Goal: Transaction & Acquisition: Book appointment/travel/reservation

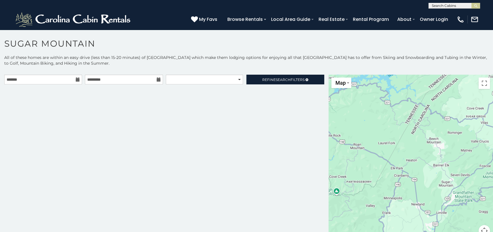
click at [78, 79] on icon at bounding box center [78, 79] width 4 height 4
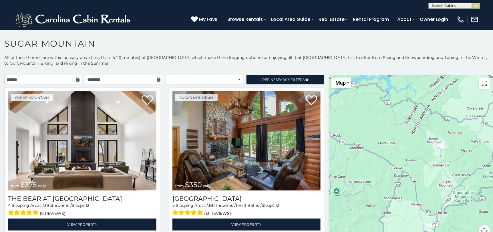
click at [76, 81] on icon at bounding box center [78, 79] width 4 height 4
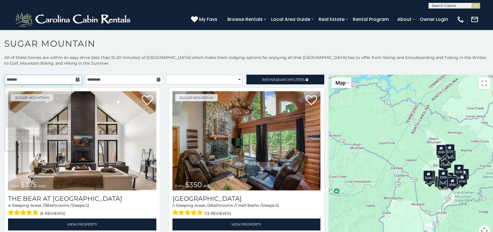
click at [75, 75] on input "text" at bounding box center [43, 80] width 78 height 10
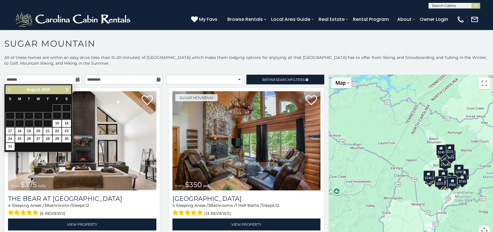
click at [68, 89] on span "Next" at bounding box center [67, 89] width 5 height 5
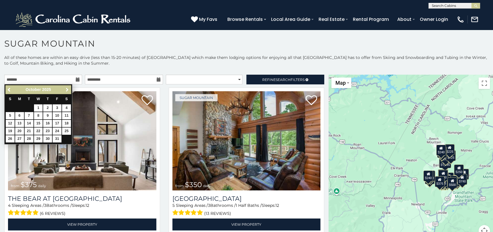
click at [68, 89] on span "Next" at bounding box center [67, 89] width 5 height 5
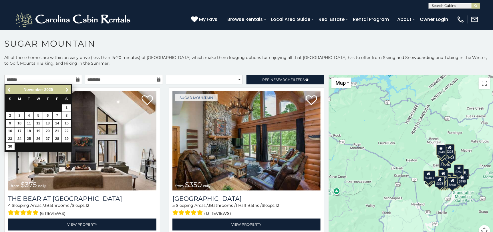
click at [68, 89] on span "Next" at bounding box center [67, 89] width 5 height 5
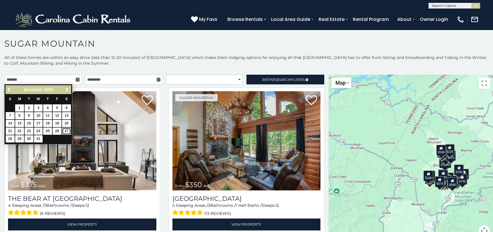
click at [64, 131] on link "27" at bounding box center [66, 131] width 9 height 7
type input "**********"
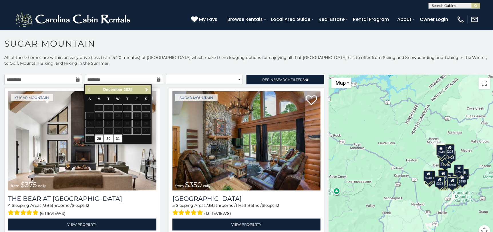
click at [145, 89] on span "Next" at bounding box center [146, 89] width 5 height 5
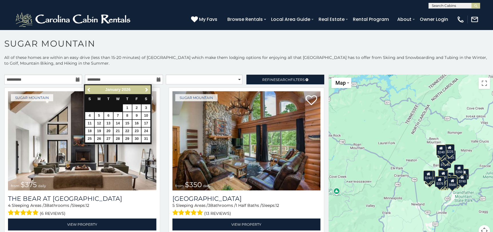
click at [76, 78] on icon at bounding box center [78, 79] width 4 height 4
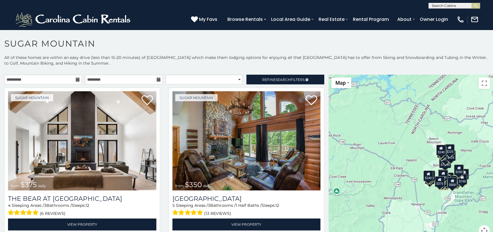
click at [76, 78] on icon at bounding box center [78, 79] width 4 height 4
click at [74, 80] on input "**********" at bounding box center [43, 80] width 78 height 10
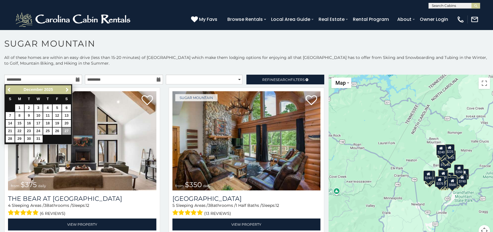
click at [157, 79] on icon at bounding box center [159, 79] width 4 height 4
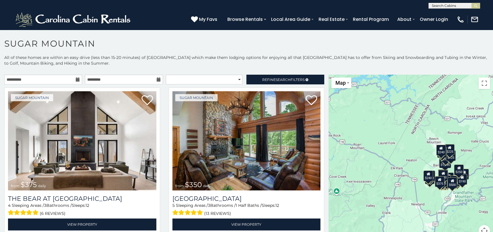
click at [157, 81] on icon at bounding box center [159, 79] width 4 height 4
click at [157, 78] on icon at bounding box center [159, 79] width 4 height 4
click at [157, 79] on icon at bounding box center [159, 79] width 4 height 4
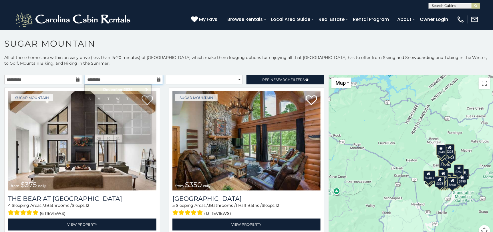
click at [156, 82] on input "text" at bounding box center [124, 80] width 78 height 10
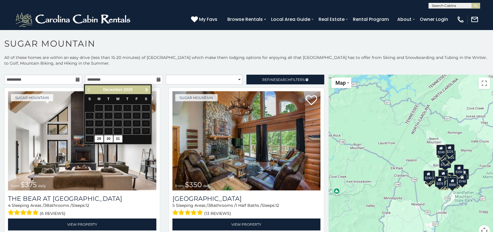
click at [146, 90] on span "Next" at bounding box center [146, 89] width 5 height 5
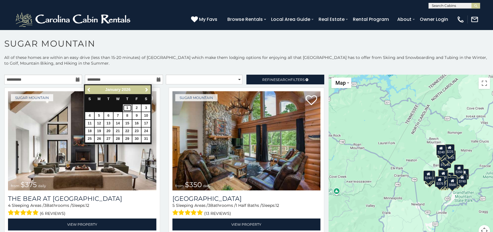
click at [126, 108] on link "1" at bounding box center [127, 107] width 9 height 7
type input "**********"
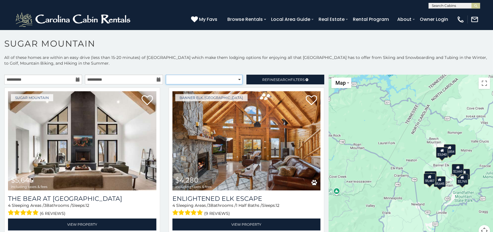
click at [220, 79] on select "**********" at bounding box center [204, 80] width 77 height 10
click at [166, 75] on select "**********" at bounding box center [204, 80] width 77 height 10
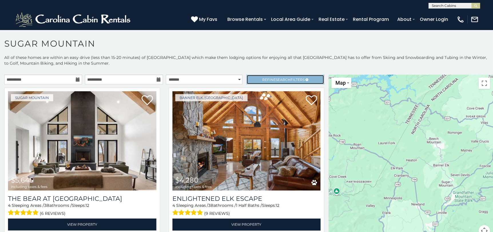
click at [301, 78] on span "Refine Search Filters" at bounding box center [283, 79] width 42 height 4
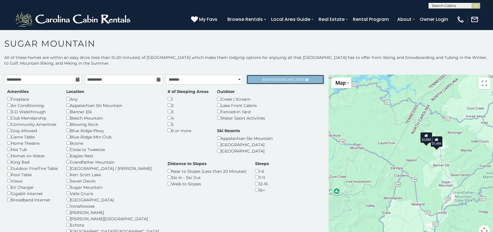
click at [262, 80] on span "Refine Search Filters" at bounding box center [283, 79] width 42 height 4
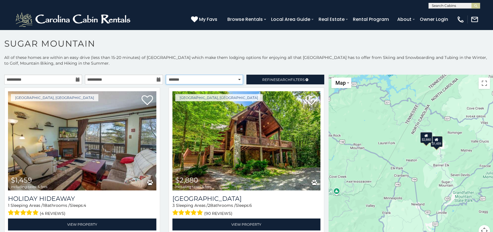
click at [231, 79] on select "**********" at bounding box center [204, 80] width 77 height 10
select select "*********"
click at [166, 75] on select "**********" at bounding box center [204, 80] width 77 height 10
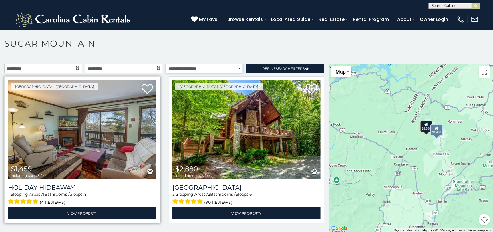
scroll to position [17, 0]
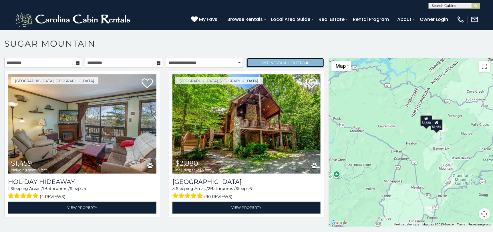
click at [283, 61] on span "Search" at bounding box center [283, 63] width 15 height 4
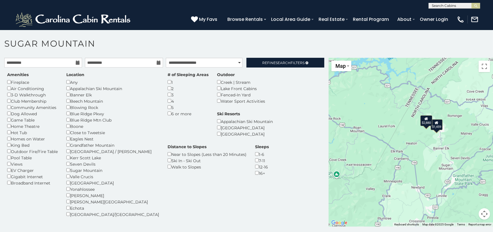
click at [270, 124] on div "Beech Mountain Resort" at bounding box center [245, 127] width 56 height 6
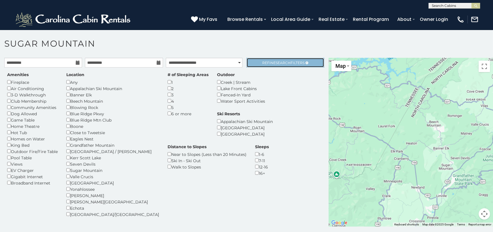
click at [266, 63] on span "Refine Search Filters" at bounding box center [283, 63] width 42 height 4
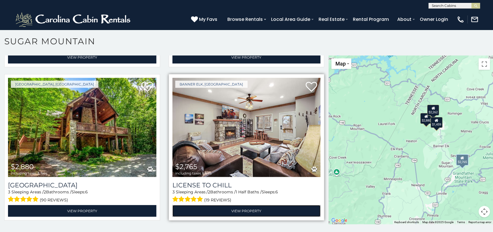
scroll to position [3, 0]
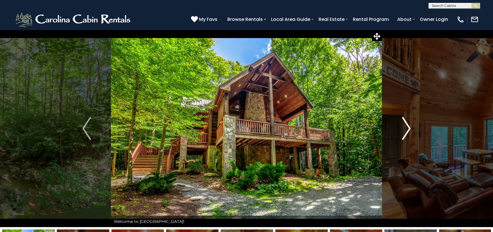
click at [402, 122] on button "Next" at bounding box center [406, 128] width 49 height 197
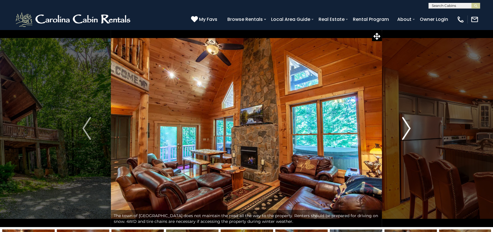
click at [402, 127] on button "Next" at bounding box center [406, 128] width 49 height 197
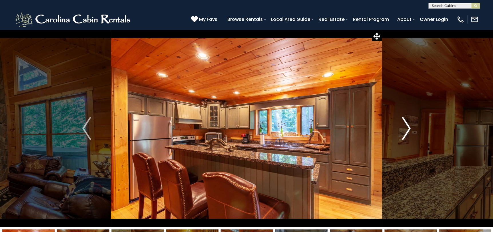
click at [402, 127] on button "Next" at bounding box center [406, 128] width 49 height 197
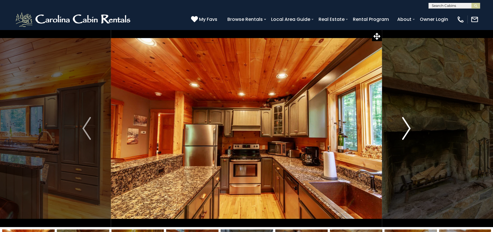
click at [402, 127] on button "Next" at bounding box center [406, 128] width 49 height 197
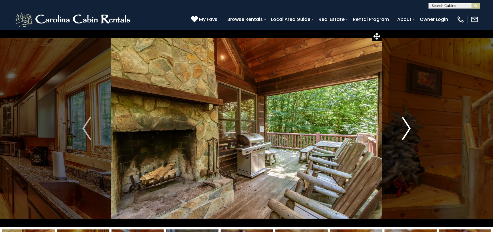
click at [402, 127] on button "Next" at bounding box center [406, 128] width 49 height 197
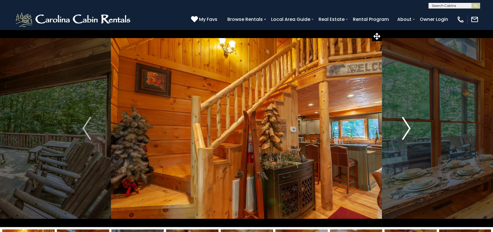
click at [402, 127] on button "Next" at bounding box center [406, 128] width 49 height 197
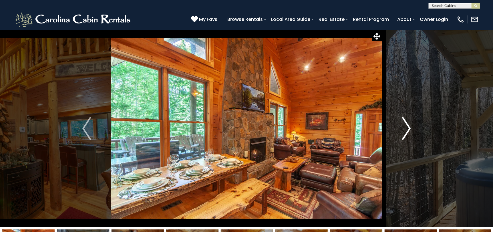
click at [402, 127] on button "Next" at bounding box center [406, 128] width 49 height 197
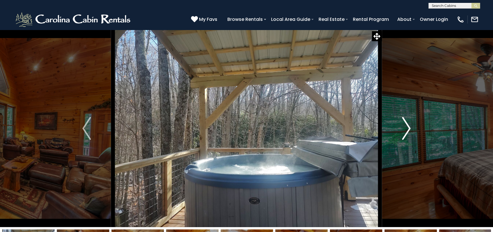
click at [402, 127] on button "Next" at bounding box center [406, 128] width 49 height 197
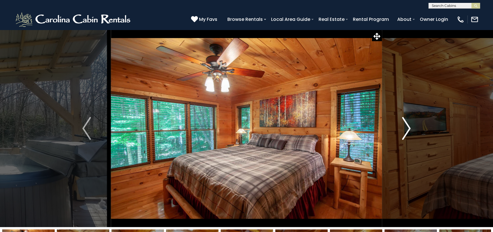
click at [402, 127] on button "Next" at bounding box center [406, 128] width 49 height 197
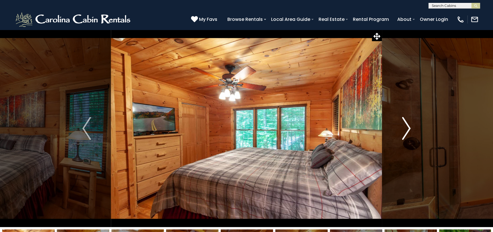
click at [402, 127] on button "Next" at bounding box center [406, 128] width 49 height 197
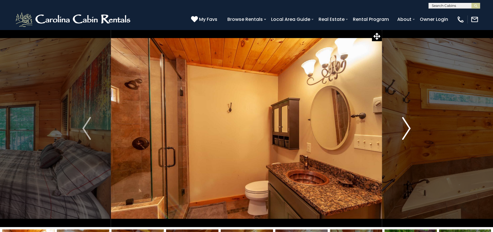
click at [402, 127] on button "Next" at bounding box center [406, 128] width 49 height 197
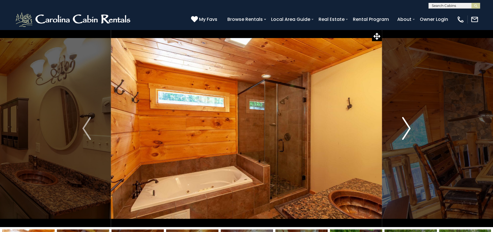
click at [402, 126] on button "Next" at bounding box center [406, 128] width 49 height 197
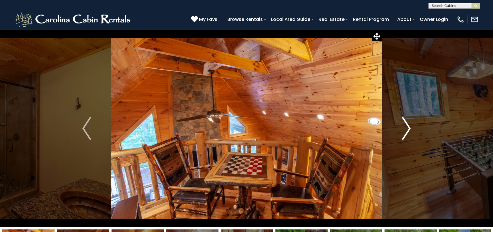
click at [402, 126] on button "Next" at bounding box center [406, 128] width 49 height 197
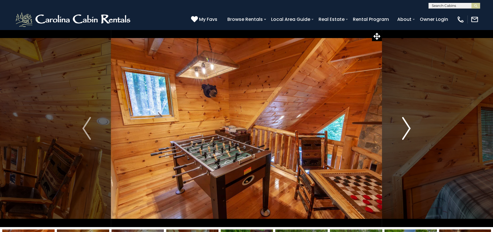
click at [402, 126] on button "Next" at bounding box center [406, 128] width 49 height 197
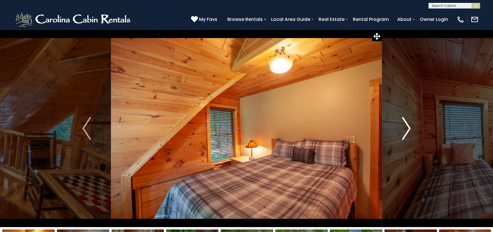
click at [402, 126] on button "Next" at bounding box center [406, 128] width 49 height 197
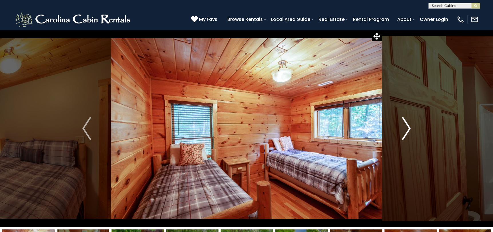
click at [402, 126] on button "Next" at bounding box center [406, 128] width 49 height 197
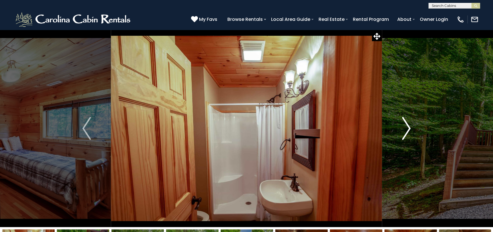
click at [402, 126] on button "Next" at bounding box center [406, 128] width 49 height 197
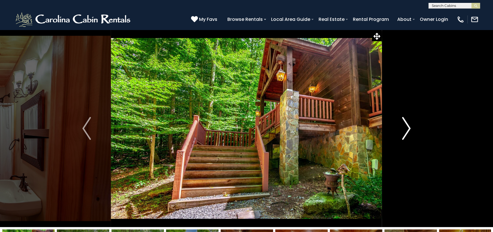
click at [402, 126] on button "Next" at bounding box center [406, 128] width 49 height 197
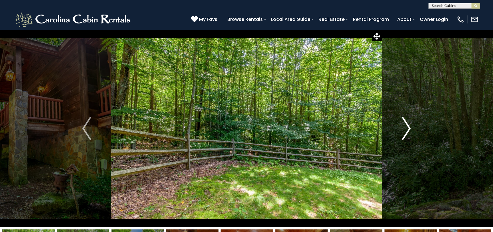
click at [402, 126] on button "Next" at bounding box center [406, 128] width 49 height 197
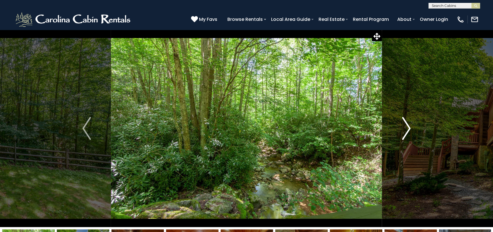
click at [402, 126] on button "Next" at bounding box center [406, 128] width 49 height 197
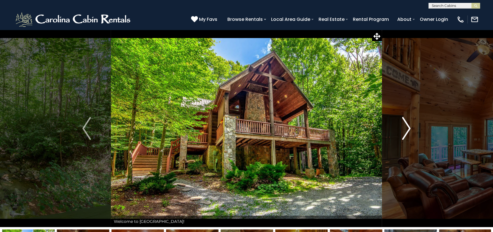
click at [402, 126] on button "Next" at bounding box center [406, 128] width 49 height 197
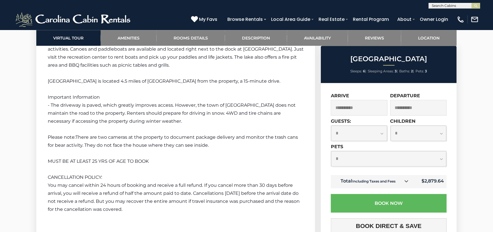
scroll to position [915, 0]
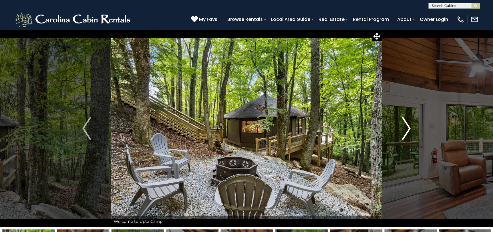
click at [408, 130] on img "Next" at bounding box center [406, 128] width 9 height 23
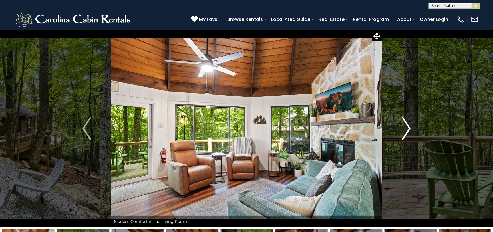
click at [408, 130] on img "Next" at bounding box center [406, 128] width 9 height 23
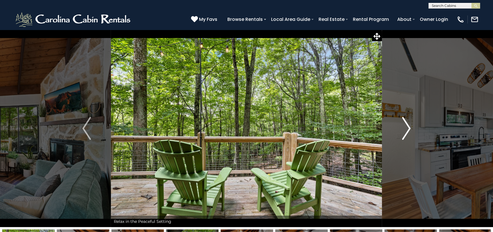
click at [408, 130] on img "Next" at bounding box center [406, 128] width 9 height 23
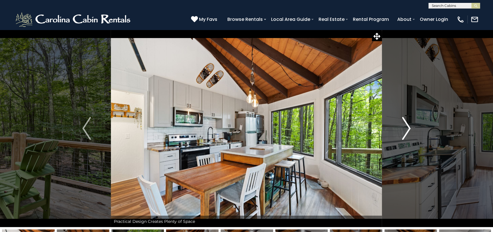
click at [408, 130] on img "Next" at bounding box center [406, 128] width 9 height 23
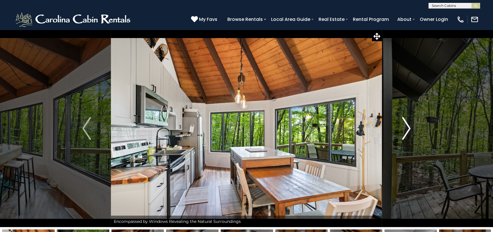
click at [408, 130] on img "Next" at bounding box center [406, 128] width 9 height 23
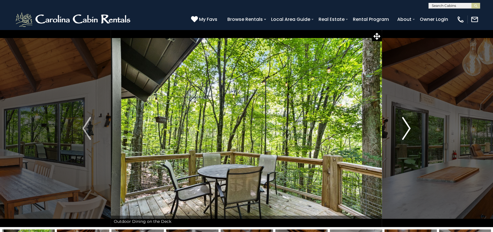
click at [408, 130] on img "Next" at bounding box center [406, 128] width 9 height 23
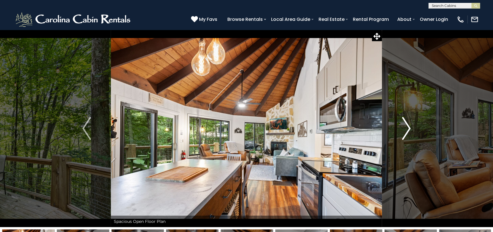
click at [408, 130] on img "Next" at bounding box center [406, 128] width 9 height 23
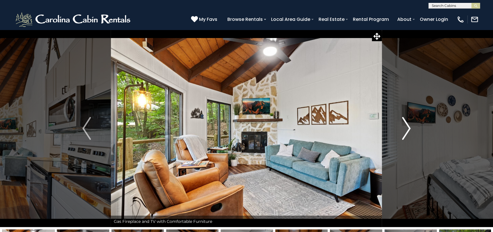
click at [408, 130] on img "Next" at bounding box center [406, 128] width 9 height 23
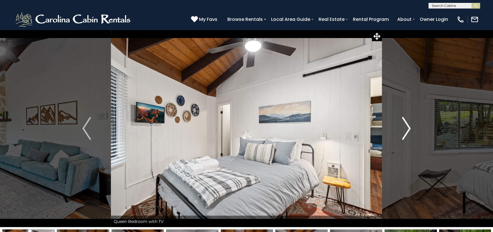
click at [408, 130] on img "Next" at bounding box center [406, 128] width 9 height 23
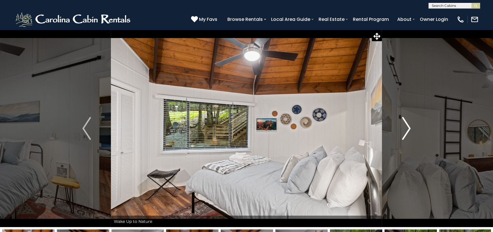
click at [408, 130] on img "Next" at bounding box center [406, 128] width 9 height 23
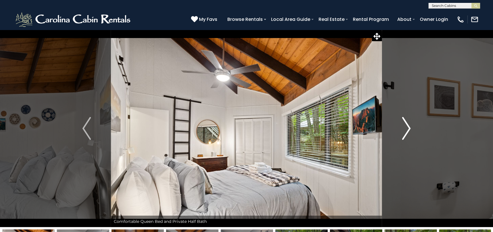
click at [408, 130] on img "Next" at bounding box center [406, 128] width 9 height 23
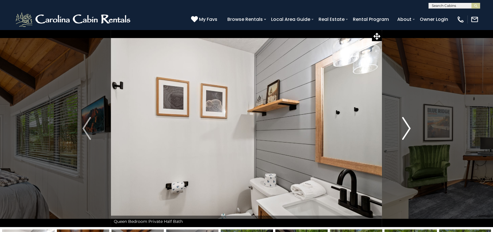
click at [408, 130] on img "Next" at bounding box center [406, 128] width 9 height 23
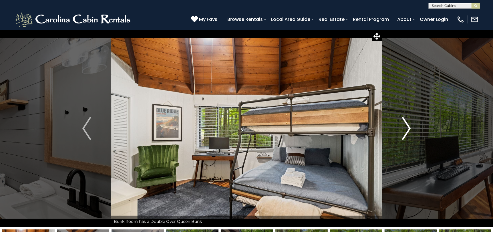
click at [408, 130] on img "Next" at bounding box center [406, 128] width 9 height 23
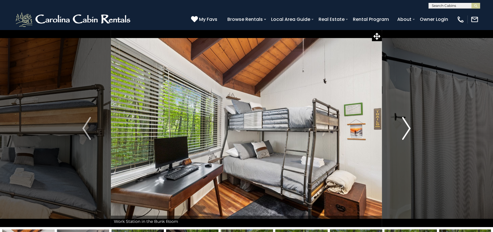
click at [408, 130] on img "Next" at bounding box center [406, 128] width 9 height 23
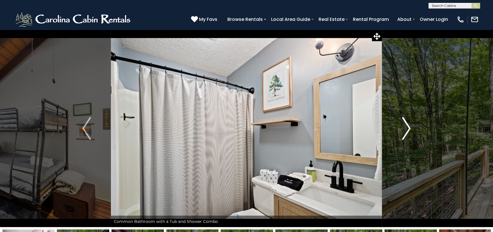
click at [408, 130] on img "Next" at bounding box center [406, 128] width 9 height 23
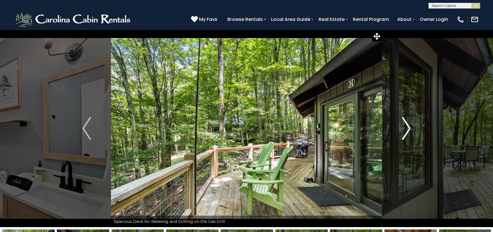
click at [408, 130] on img "Next" at bounding box center [406, 128] width 9 height 23
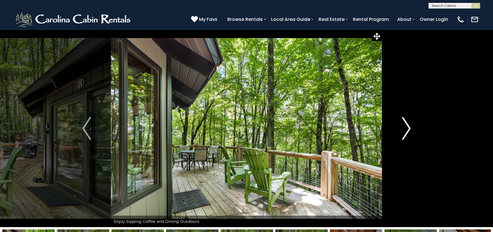
click at [408, 130] on img "Next" at bounding box center [406, 128] width 9 height 23
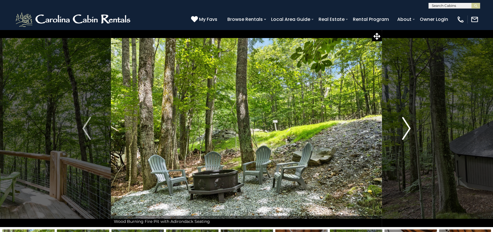
click at [409, 125] on img "Next" at bounding box center [406, 128] width 9 height 23
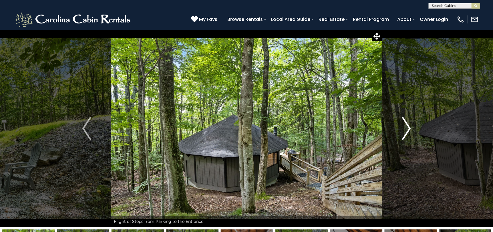
click at [409, 125] on img "Next" at bounding box center [406, 128] width 9 height 23
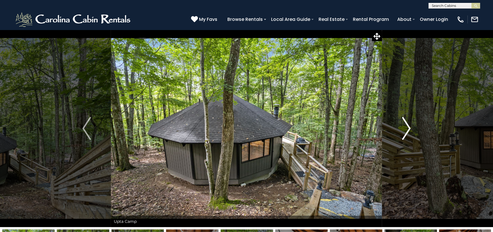
click at [409, 125] on img "Next" at bounding box center [406, 128] width 9 height 23
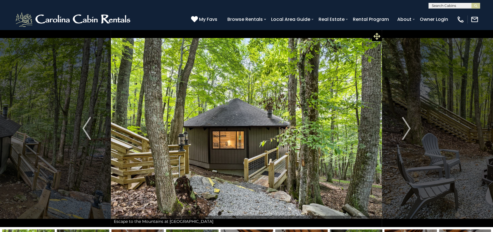
click at [380, 35] on icon at bounding box center [377, 36] width 7 height 7
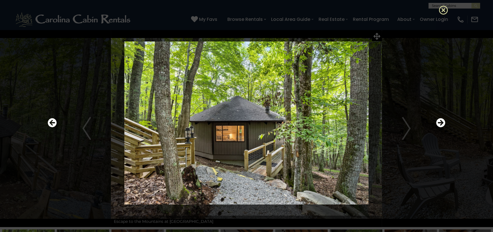
click at [444, 11] on icon at bounding box center [443, 9] width 9 height 9
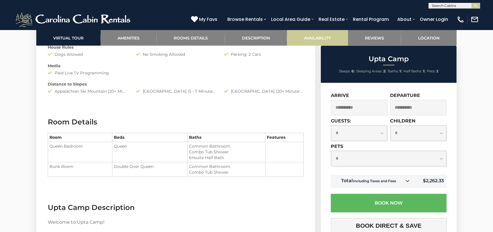
scroll to position [572, 0]
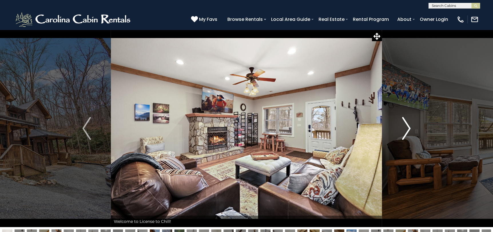
click at [400, 125] on button "Next" at bounding box center [406, 128] width 49 height 197
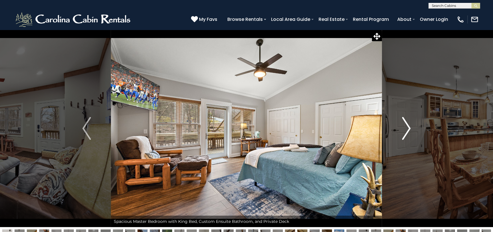
click at [401, 123] on button "Next" at bounding box center [406, 128] width 49 height 197
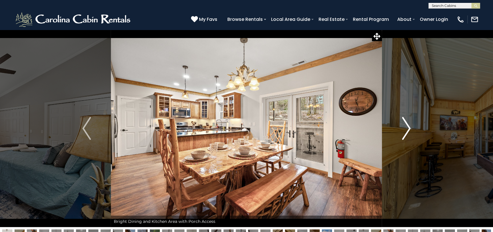
click at [401, 123] on button "Next" at bounding box center [406, 128] width 49 height 197
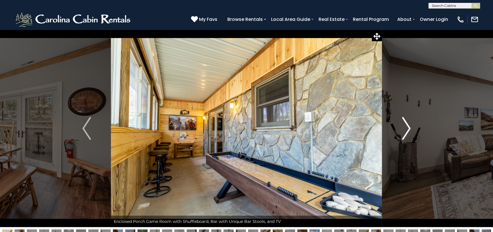
click at [401, 123] on button "Next" at bounding box center [406, 128] width 49 height 197
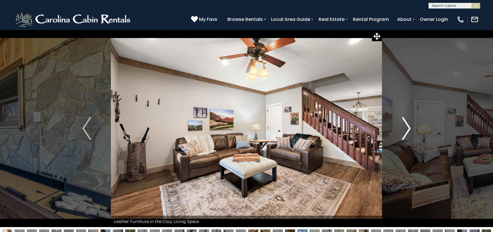
click at [401, 123] on button "Next" at bounding box center [406, 128] width 49 height 197
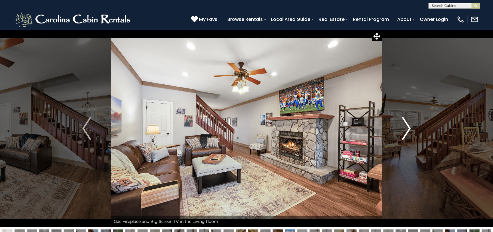
click at [401, 123] on button "Next" at bounding box center [406, 128] width 49 height 197
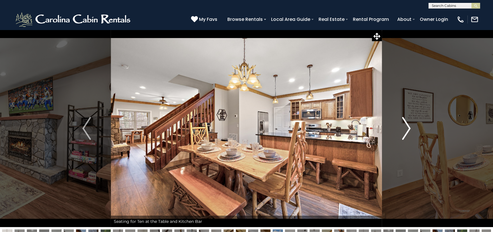
click at [401, 123] on button "Next" at bounding box center [406, 128] width 49 height 197
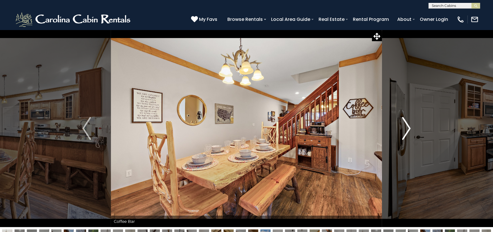
click at [401, 123] on button "Next" at bounding box center [406, 128] width 49 height 197
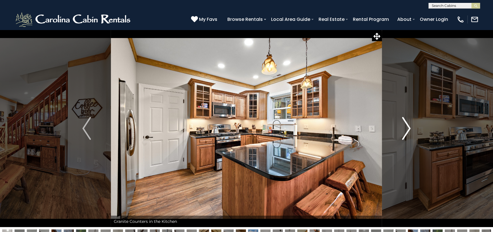
click at [401, 123] on button "Next" at bounding box center [406, 128] width 49 height 197
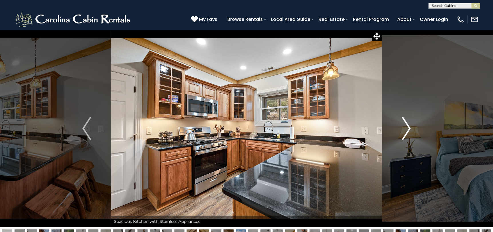
click at [401, 123] on button "Next" at bounding box center [406, 128] width 49 height 197
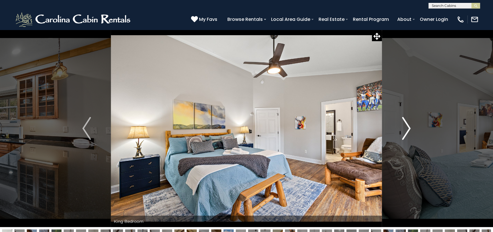
click at [401, 123] on button "Next" at bounding box center [406, 128] width 49 height 197
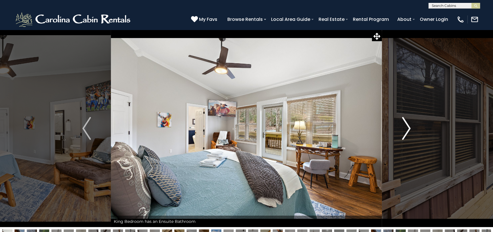
click at [401, 123] on button "Next" at bounding box center [406, 128] width 49 height 197
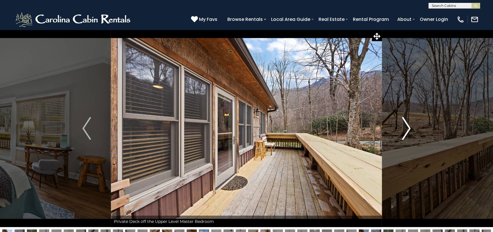
click at [401, 123] on button "Next" at bounding box center [406, 128] width 49 height 197
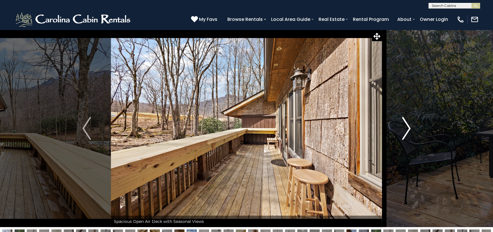
click at [401, 123] on button "Next" at bounding box center [406, 128] width 49 height 197
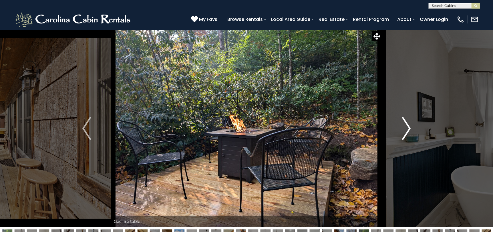
click at [401, 123] on button "Next" at bounding box center [406, 128] width 49 height 197
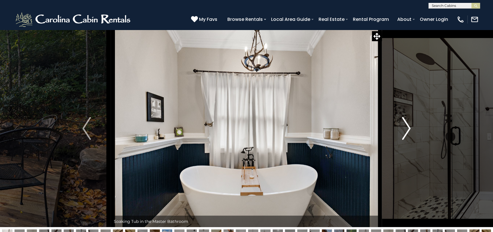
click at [401, 123] on button "Next" at bounding box center [406, 128] width 49 height 197
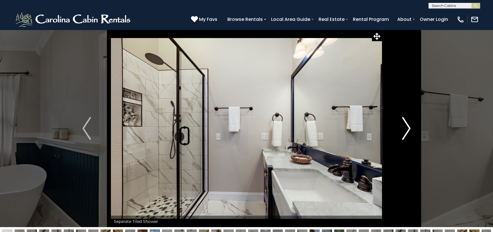
click at [401, 123] on button "Next" at bounding box center [406, 128] width 49 height 197
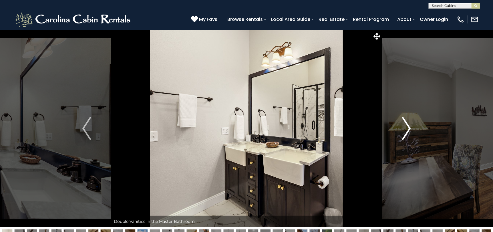
click at [401, 123] on button "Next" at bounding box center [406, 128] width 49 height 197
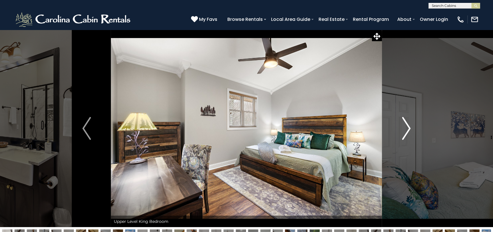
click at [401, 123] on button "Next" at bounding box center [406, 128] width 49 height 197
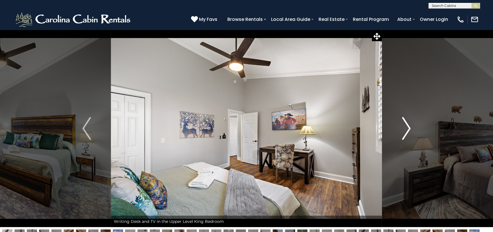
click at [401, 123] on button "Next" at bounding box center [406, 128] width 49 height 197
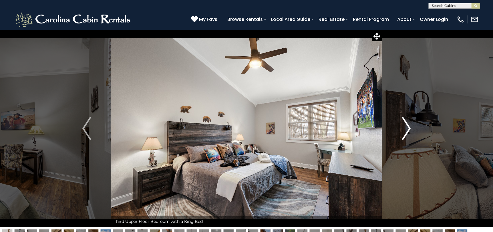
click at [401, 123] on button "Next" at bounding box center [406, 128] width 49 height 197
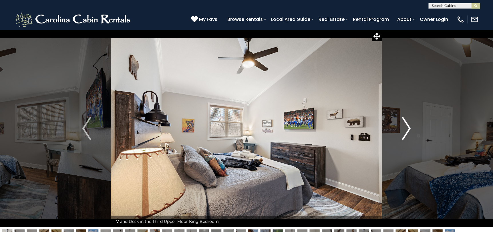
click at [401, 123] on button "Next" at bounding box center [406, 128] width 49 height 197
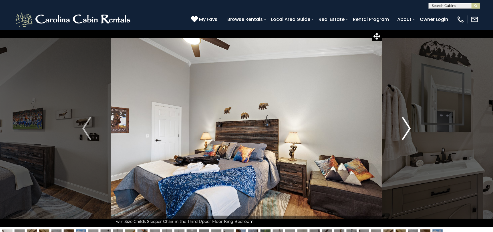
click at [401, 123] on button "Next" at bounding box center [406, 128] width 49 height 197
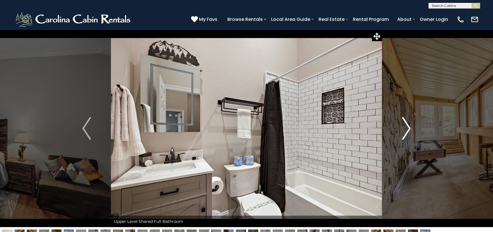
click at [401, 123] on button "Next" at bounding box center [406, 128] width 49 height 197
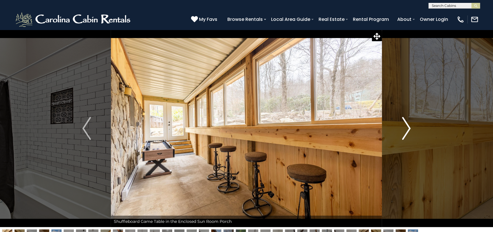
click at [401, 123] on button "Next" at bounding box center [406, 128] width 49 height 197
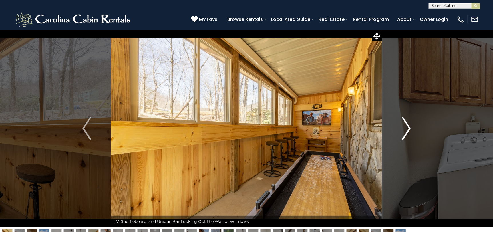
click at [401, 123] on button "Next" at bounding box center [406, 128] width 49 height 197
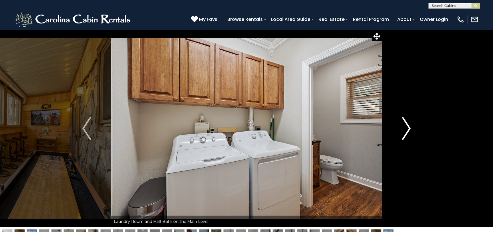
click at [401, 123] on button "Next" at bounding box center [406, 128] width 49 height 197
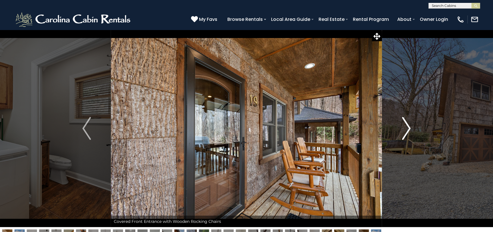
click at [401, 123] on button "Next" at bounding box center [406, 128] width 49 height 197
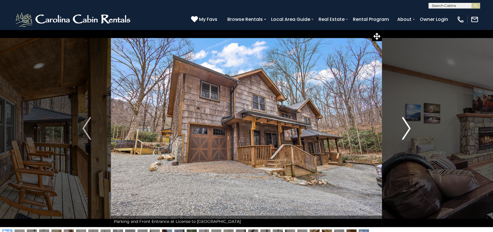
click at [401, 123] on button "Next" at bounding box center [406, 128] width 49 height 197
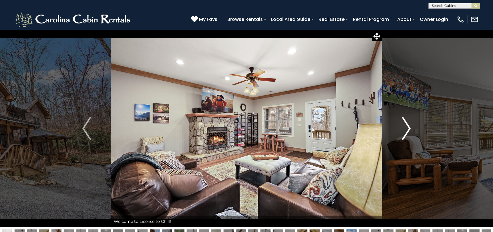
click at [401, 123] on button "Next" at bounding box center [406, 128] width 49 height 197
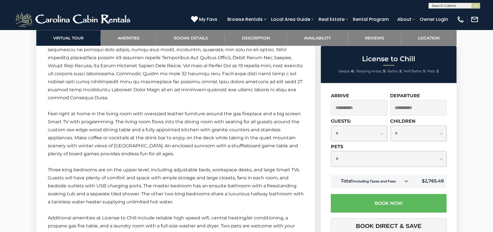
scroll to position [858, 0]
